Goal: Manage account settings

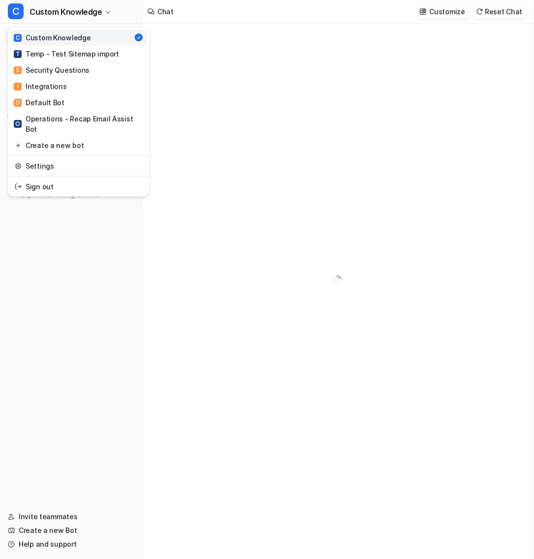
click at [75, 14] on span "Custom Knowledge" at bounding box center [65, 12] width 73 height 14
type textarea "**********"
click at [84, 158] on link "Settings" at bounding box center [79, 166] width 136 height 16
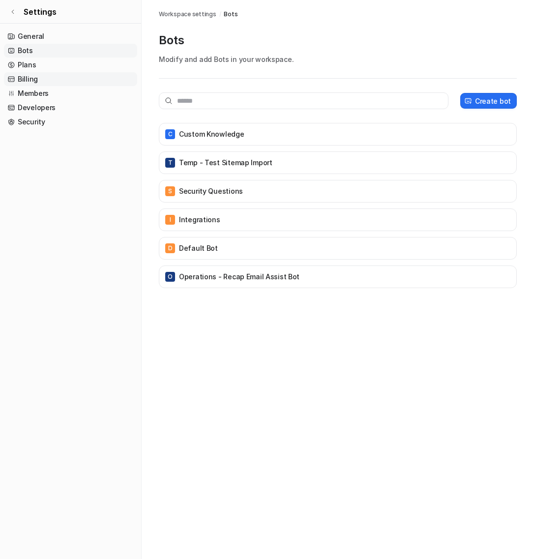
click at [67, 81] on link "Billing" at bounding box center [70, 79] width 133 height 14
